Goal: Download file/media

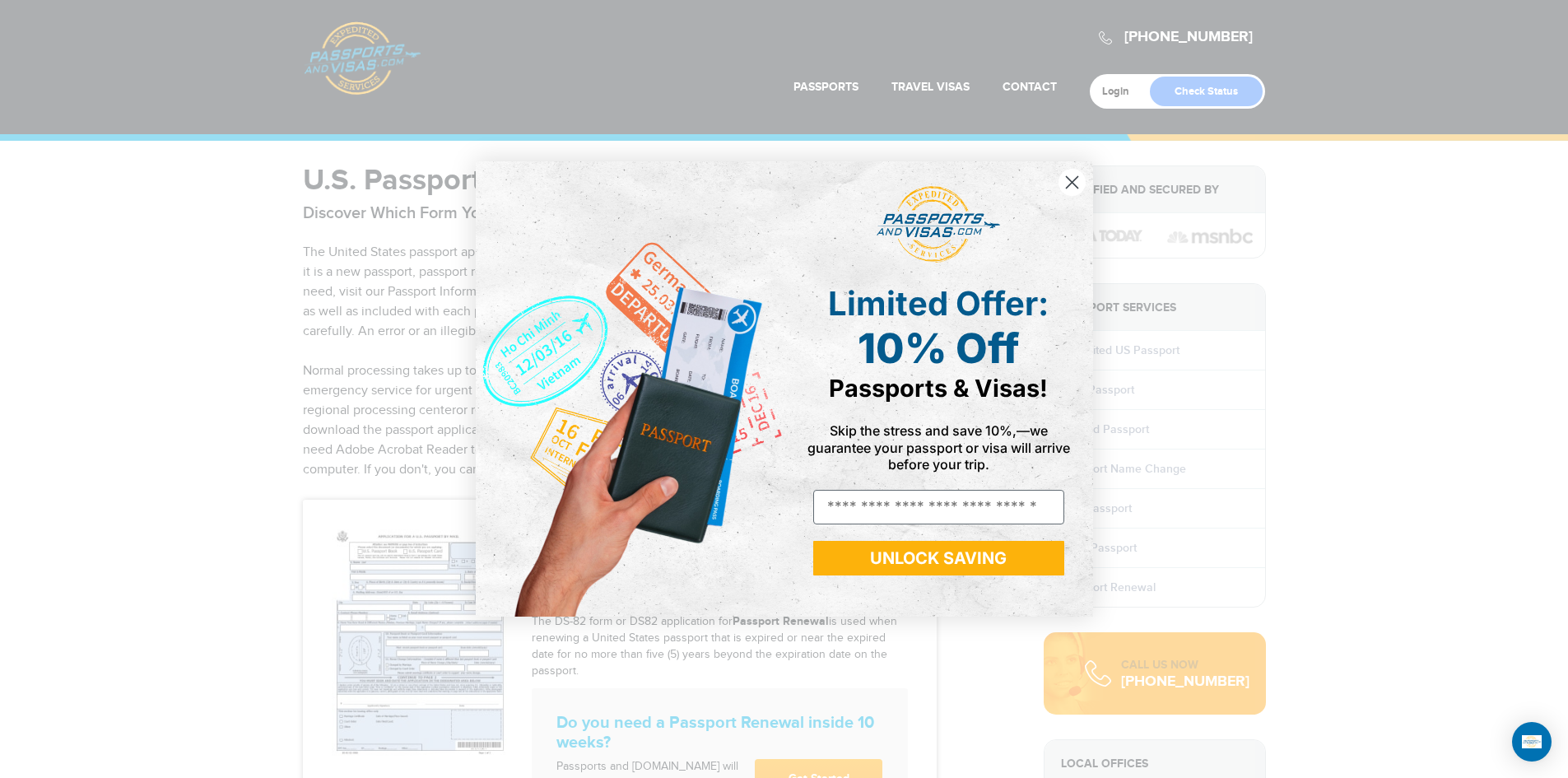
click at [1069, 179] on icon "Close dialog" at bounding box center [1071, 182] width 12 height 12
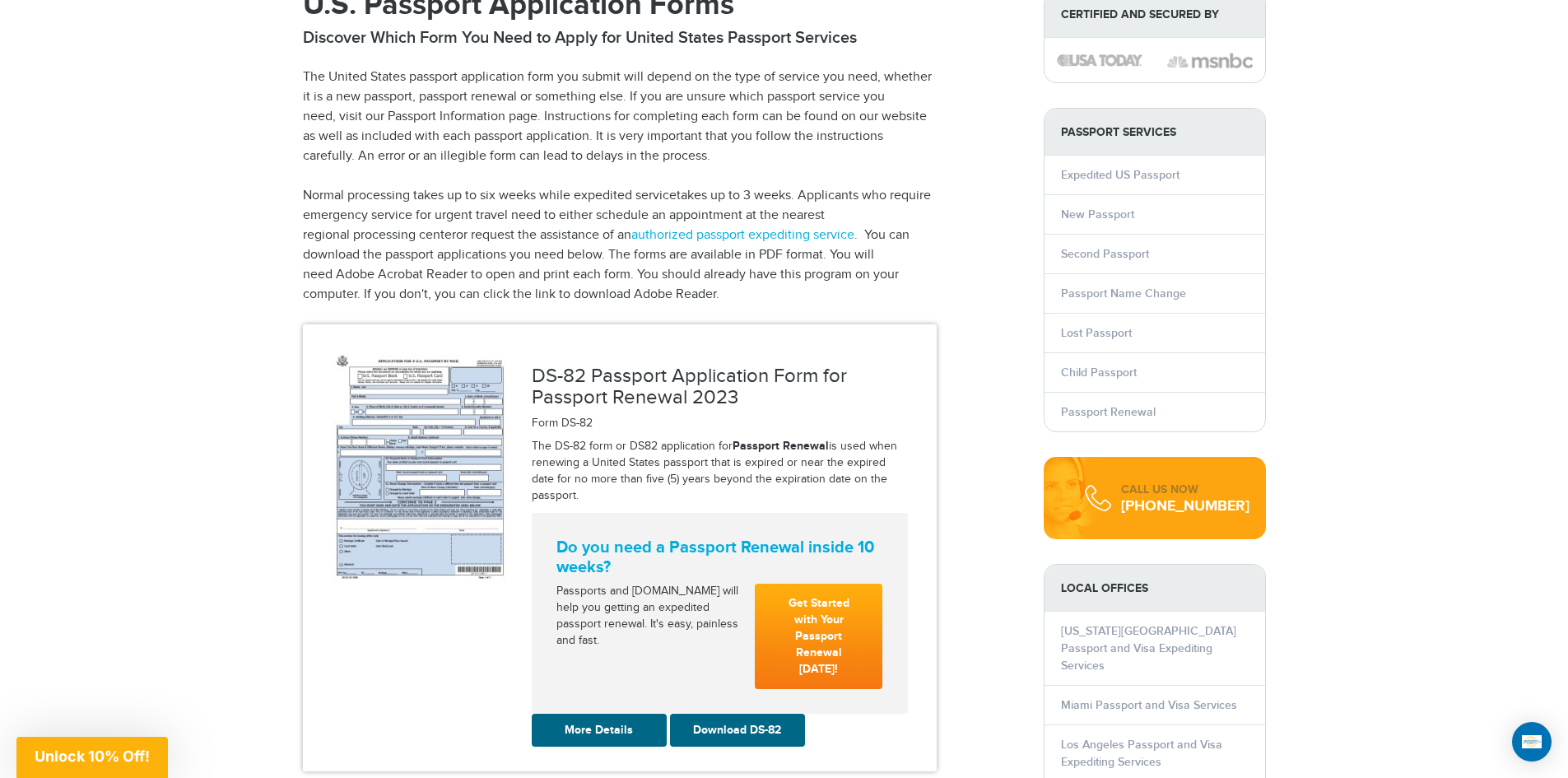
scroll to position [263, 0]
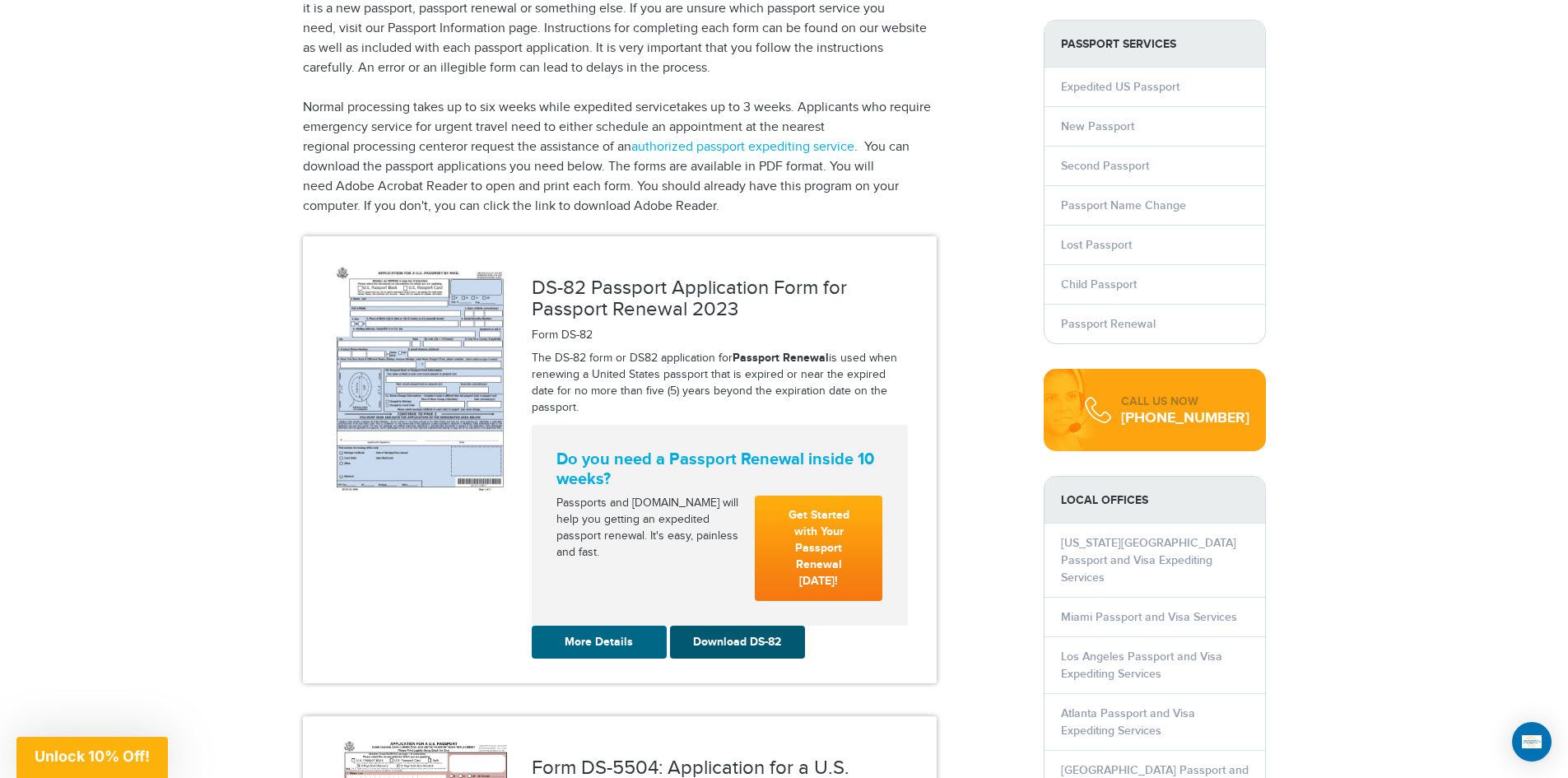
click at [750, 626] on link "Download DS-82" at bounding box center [738, 642] width 135 height 33
